Goal: Task Accomplishment & Management: Use online tool/utility

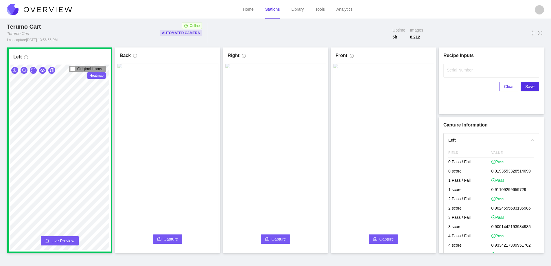
click at [164, 235] on button "Capture" at bounding box center [167, 238] width 29 height 9
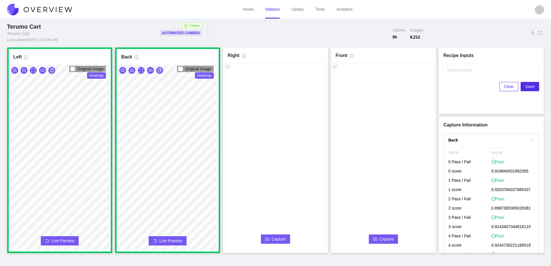
click at [276, 237] on span "Capture" at bounding box center [279, 239] width 14 height 6
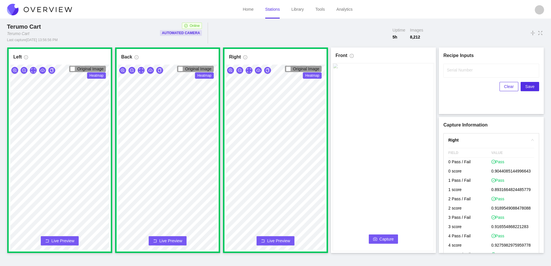
click at [388, 236] on span "Capture" at bounding box center [386, 239] width 14 height 6
click at [457, 74] on input "Serial Number" at bounding box center [491, 71] width 96 height 14
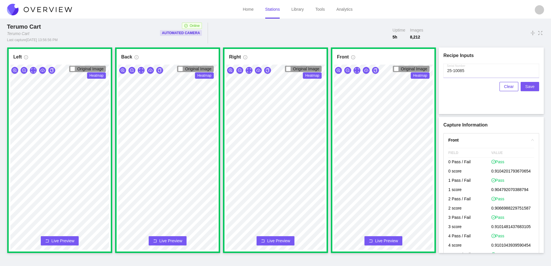
type input "25-10085"
click at [530, 86] on span "Save" at bounding box center [529, 86] width 9 height 6
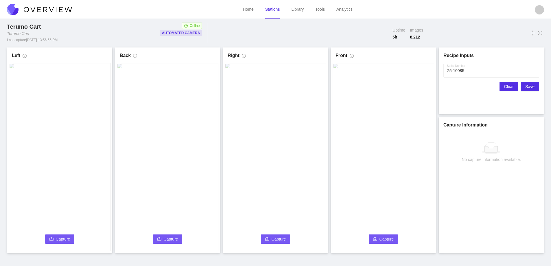
click at [510, 87] on span "Clear" at bounding box center [509, 86] width 10 height 6
click at [298, 8] on link "Library" at bounding box center [297, 9] width 12 height 5
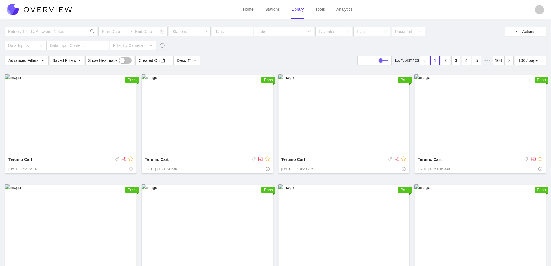
click at [80, 109] on img at bounding box center [70, 114] width 131 height 80
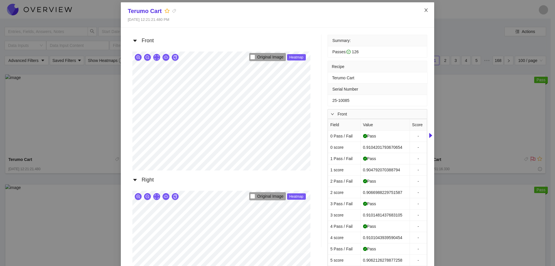
click at [424, 9] on icon "close" at bounding box center [426, 10] width 5 height 5
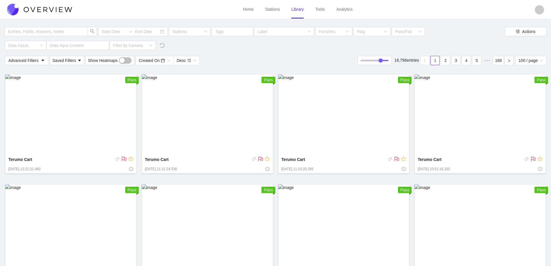
click at [272, 11] on link "Stations" at bounding box center [272, 9] width 15 height 5
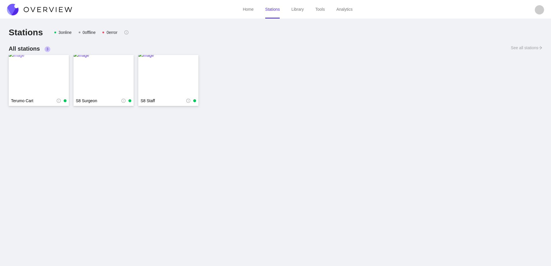
click at [30, 75] on img at bounding box center [39, 75] width 60 height 46
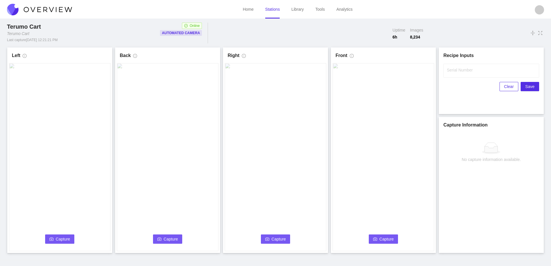
click at [56, 238] on span "Capture" at bounding box center [63, 239] width 14 height 6
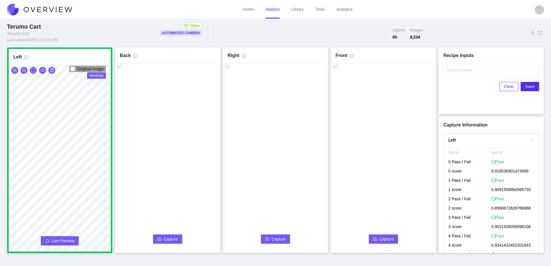
click at [164, 238] on span "Capture" at bounding box center [171, 239] width 14 height 6
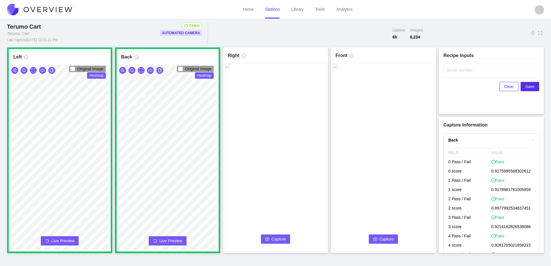
click at [267, 238] on icon "camera" at bounding box center [267, 238] width 4 height 3
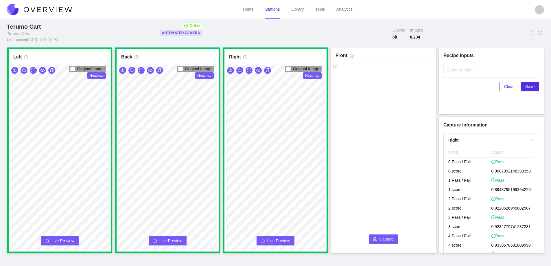
click at [384, 236] on span "Capture" at bounding box center [386, 239] width 14 height 6
click at [453, 71] on label "Serial Number" at bounding box center [460, 70] width 26 height 6
click at [453, 71] on input "Serial Number" at bounding box center [491, 71] width 96 height 14
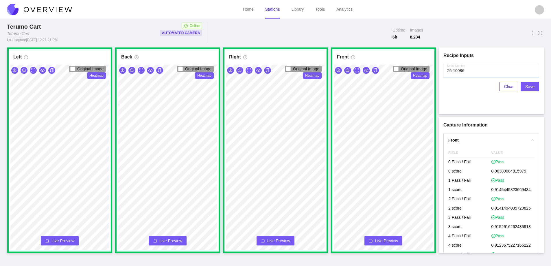
type input "25-10086"
click at [526, 86] on span "Save" at bounding box center [529, 86] width 9 height 6
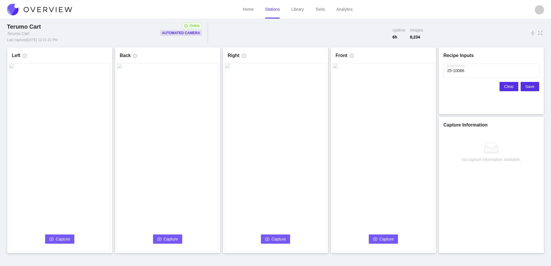
click at [507, 86] on span "Clear" at bounding box center [509, 86] width 10 height 6
click at [60, 237] on span "Capture" at bounding box center [63, 239] width 14 height 6
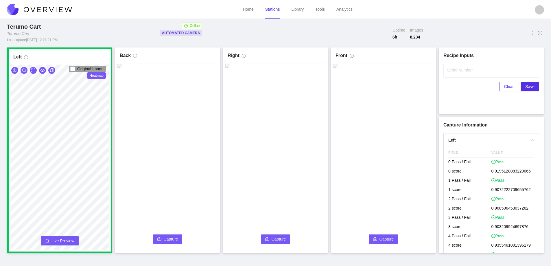
click at [172, 239] on span "Capture" at bounding box center [171, 239] width 14 height 6
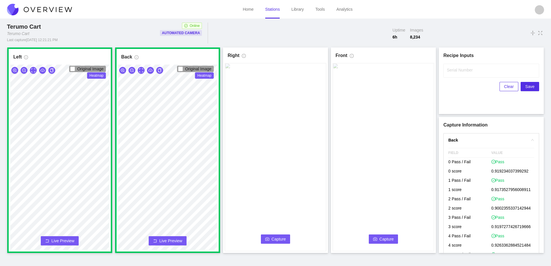
click at [279, 238] on span "Capture" at bounding box center [279, 239] width 14 height 6
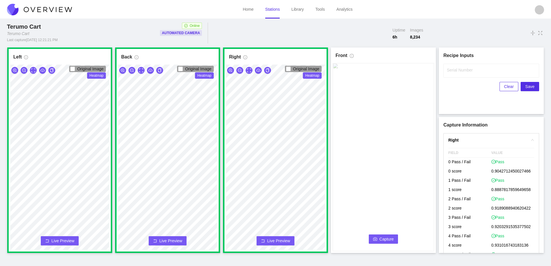
click at [382, 236] on span "Capture" at bounding box center [386, 239] width 14 height 6
click at [456, 69] on label "Serial Number" at bounding box center [460, 70] width 26 height 6
click at [456, 69] on input "Serial Number" at bounding box center [491, 71] width 96 height 14
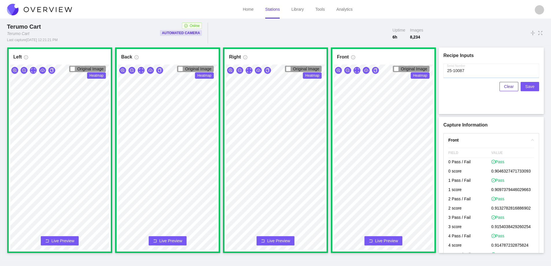
type input "25-10087"
click at [530, 86] on span "Save" at bounding box center [529, 86] width 9 height 6
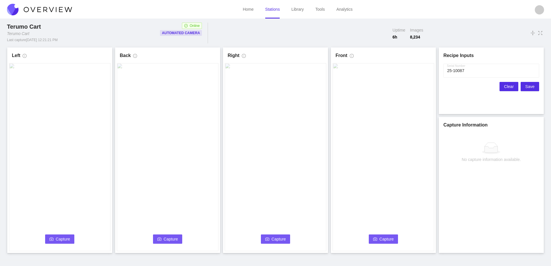
click at [510, 85] on span "Clear" at bounding box center [509, 86] width 10 height 6
click at [52, 249] on video at bounding box center [59, 157] width 101 height 188
click at [68, 237] on span "Capture" at bounding box center [63, 239] width 14 height 6
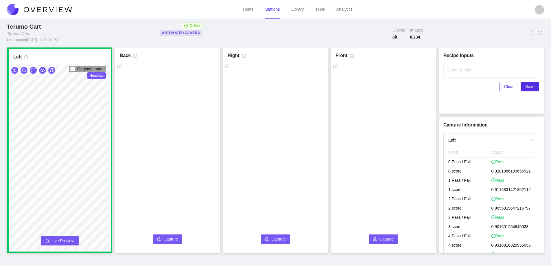
click at [163, 238] on button "Capture" at bounding box center [167, 238] width 29 height 9
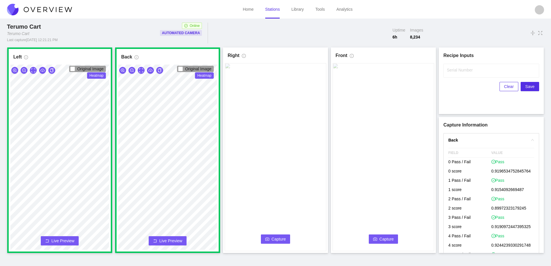
click at [275, 237] on span "Capture" at bounding box center [279, 239] width 14 height 6
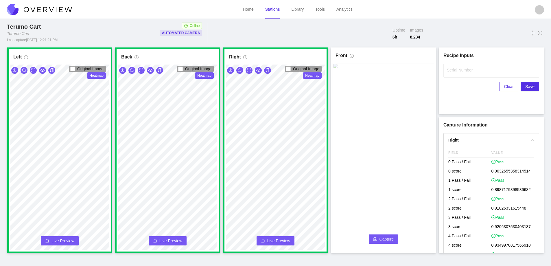
click at [390, 238] on span "Capture" at bounding box center [386, 239] width 14 height 6
click at [457, 66] on div "Serial Number" at bounding box center [491, 71] width 96 height 14
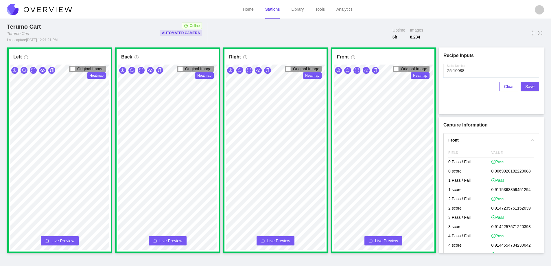
type input "25-10088"
click at [529, 85] on span "Save" at bounding box center [529, 86] width 9 height 6
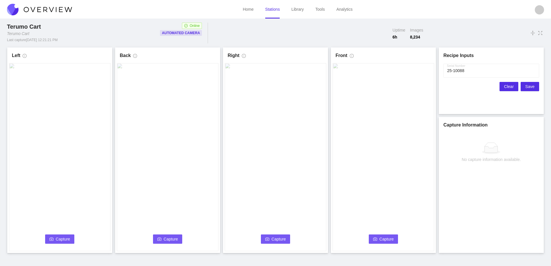
click at [510, 86] on span "Clear" at bounding box center [509, 86] width 10 height 6
